Goal: Information Seeking & Learning: Learn about a topic

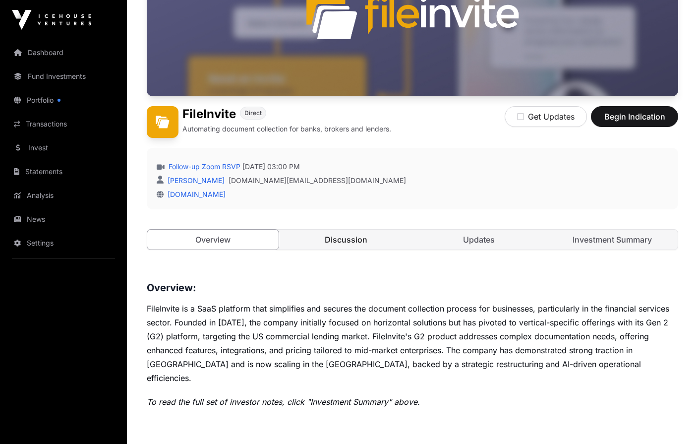
click at [349, 244] on link "Discussion" at bounding box center [346, 240] width 131 height 20
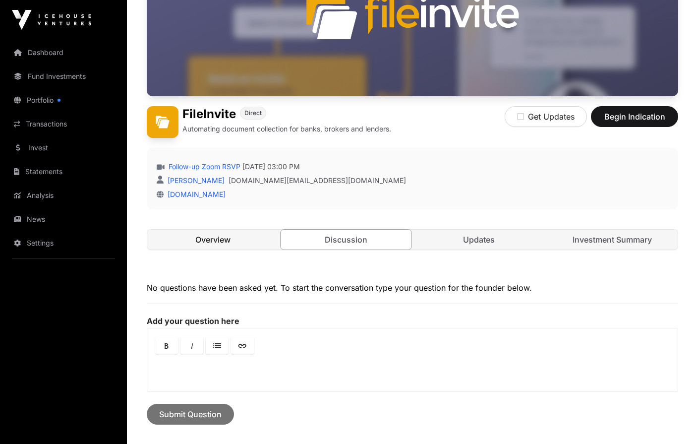
click at [229, 239] on link "Overview" at bounding box center [212, 240] width 131 height 20
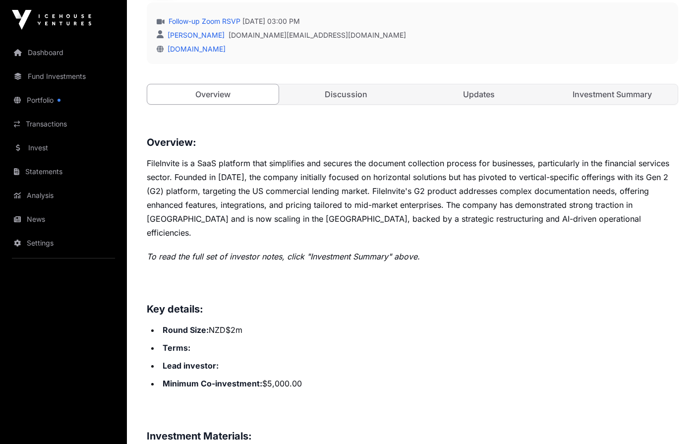
scroll to position [294, 0]
click at [584, 95] on link "Investment Summary" at bounding box center [612, 95] width 131 height 20
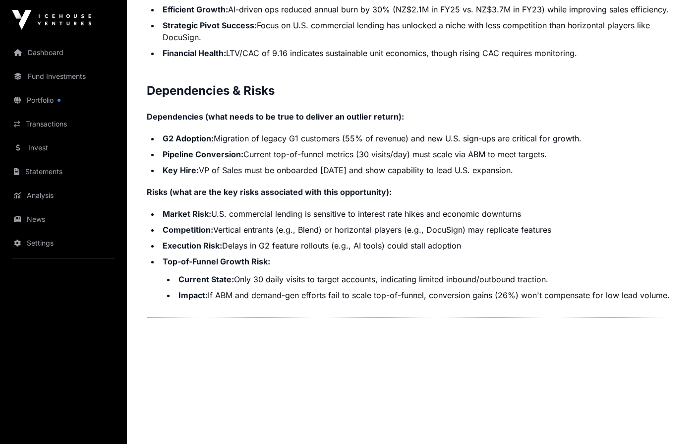
scroll to position [2061, 0]
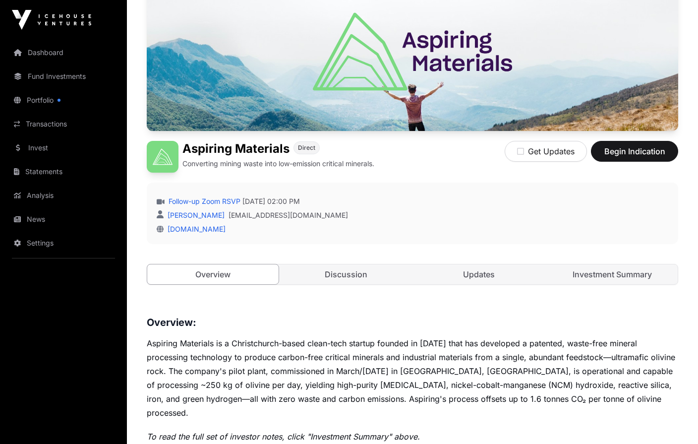
scroll to position [119, 0]
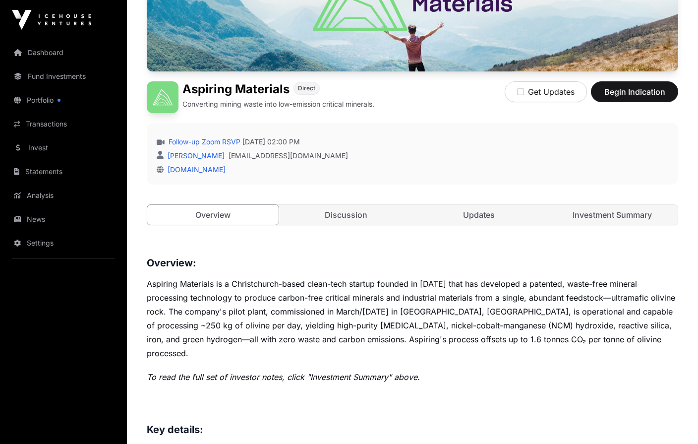
scroll to position [139, 0]
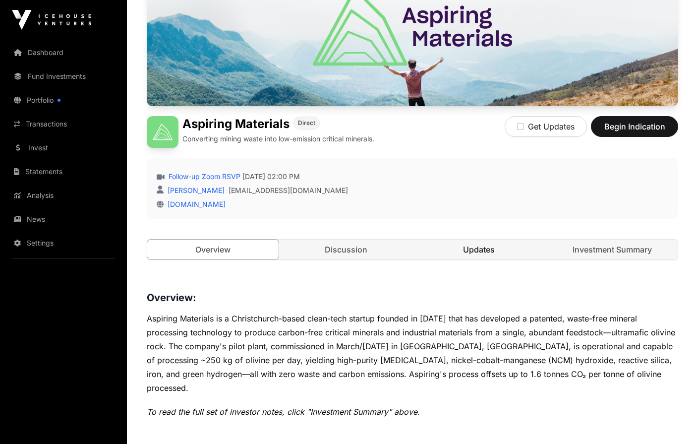
click at [501, 245] on link "Updates" at bounding box center [479, 250] width 131 height 20
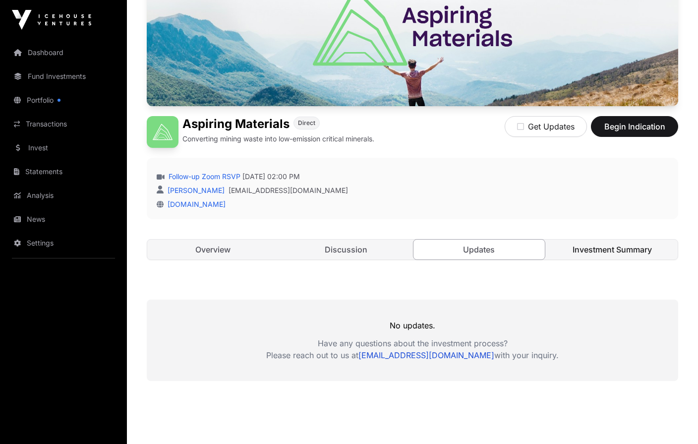
click at [606, 247] on link "Investment Summary" at bounding box center [612, 250] width 131 height 20
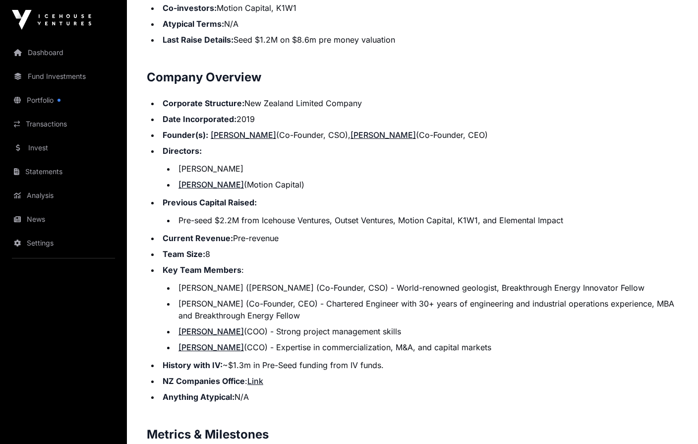
scroll to position [1198, 0]
